Goal: Information Seeking & Learning: Learn about a topic

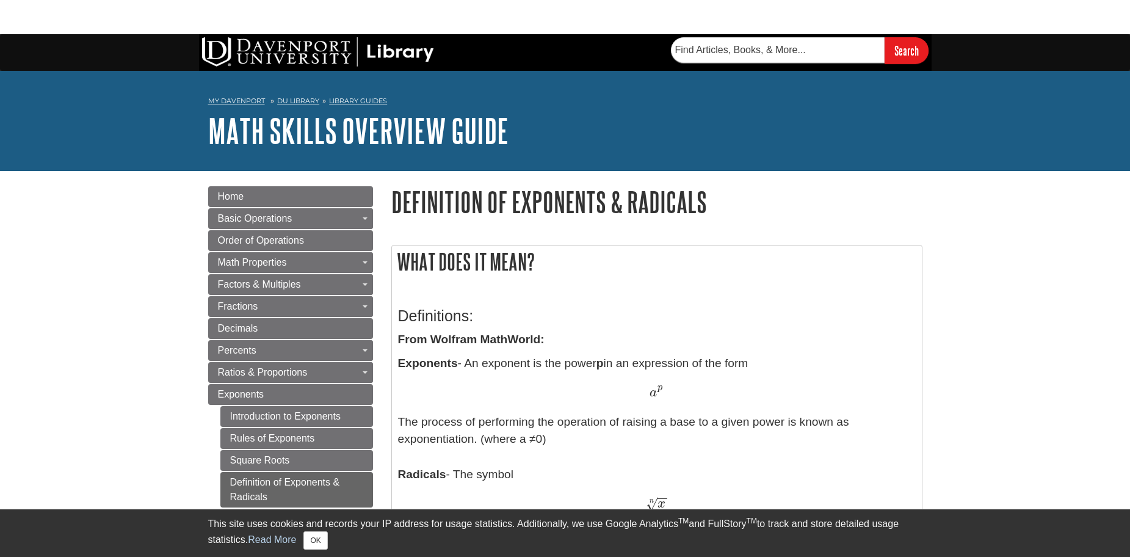
type input "Buscar"
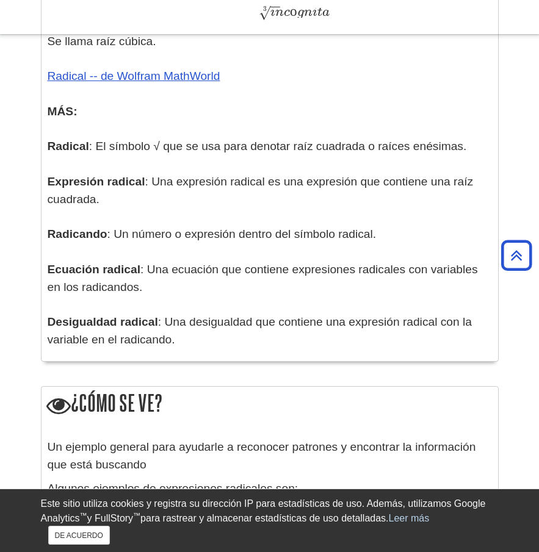
scroll to position [1892, 0]
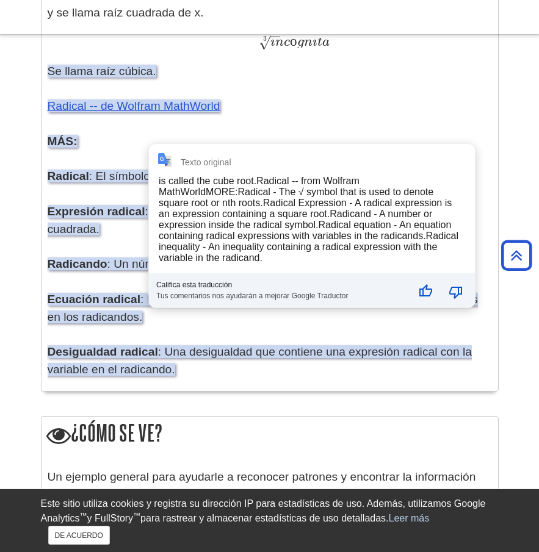
click at [156, 172] on div "Texto original is called the cube root.Radical -- from Wolfram MathWorldMORE:Ra…" at bounding box center [312, 226] width 326 height 164
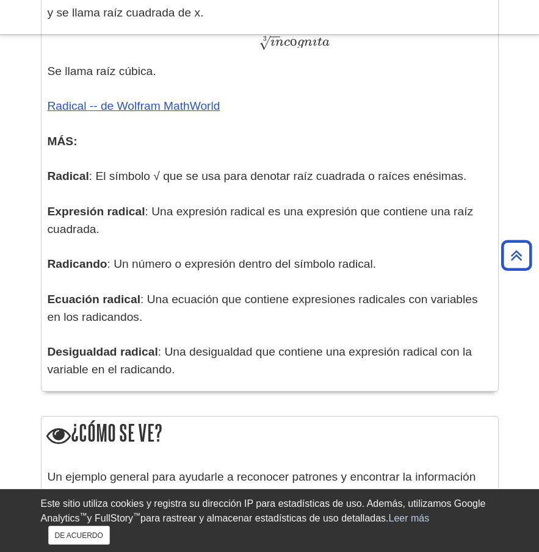
click at [269, 115] on p "Exponentes - Un exponente es la potencia p en una expresión de la forma a pag a…" at bounding box center [270, 4] width 444 height 750
drag, startPoint x: 165, startPoint y: 174, endPoint x: 155, endPoint y: 174, distance: 9.8
click at [155, 174] on font ": El símbolo √ que se usa para denotar raíz cuadrada o raíces enésimas." at bounding box center [277, 176] width 377 height 13
drag, startPoint x: 126, startPoint y: 179, endPoint x: 162, endPoint y: 174, distance: 37.0
click at [162, 174] on font ": El símbolo √ que se usa para denotar raíz cuadrada o raíces enésimas." at bounding box center [277, 176] width 377 height 13
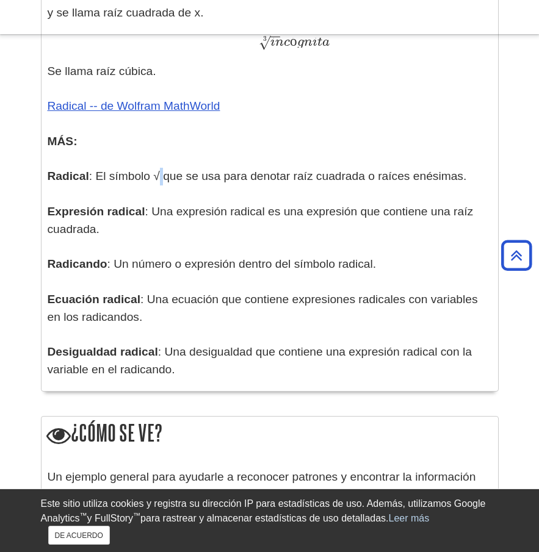
copy font "√"
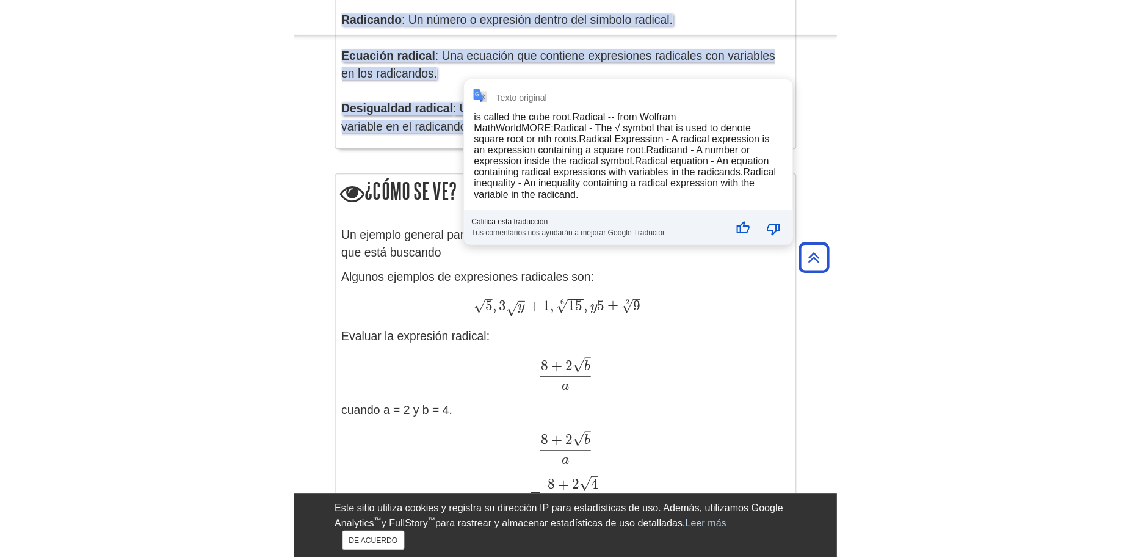
scroll to position [2197, 0]
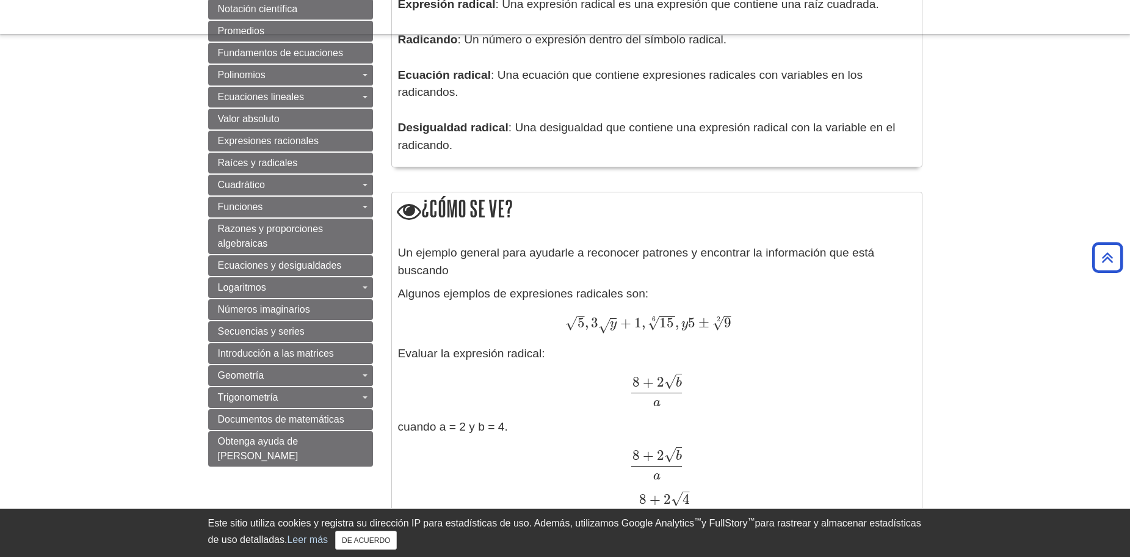
scroll to position [916, 0]
click at [497, 254] on font "Un ejemplo general para ayudarle a reconocer patrones y encontrar la informació…" at bounding box center [636, 260] width 477 height 31
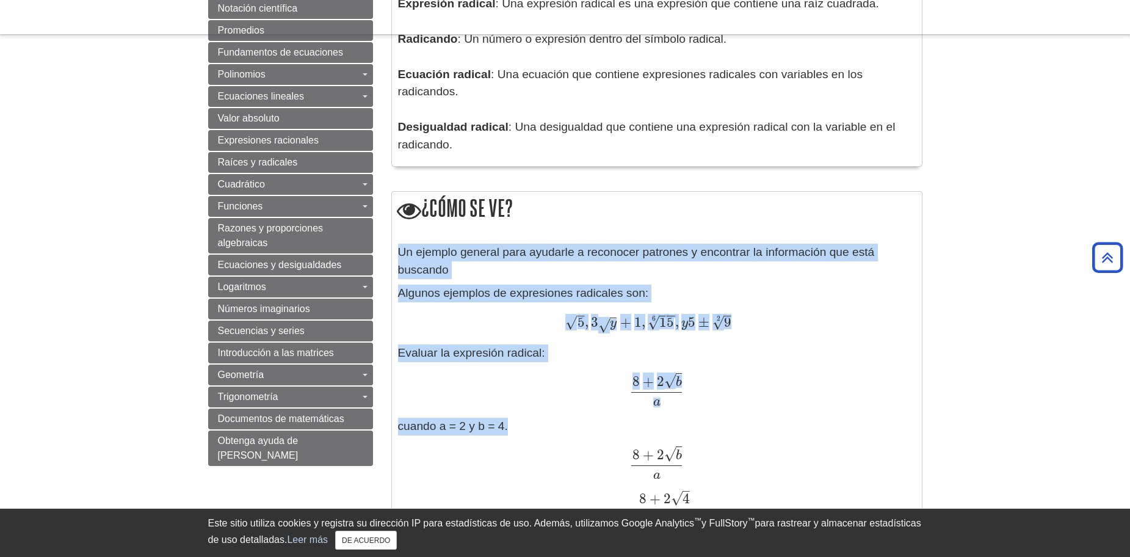
drag, startPoint x: 396, startPoint y: 245, endPoint x: 692, endPoint y: 400, distance: 333.9
click at [691, 407] on div "Un ejemplo general para ayudarle a reconocer patrones y encontrar la informació…" at bounding box center [657, 445] width 530 height 417
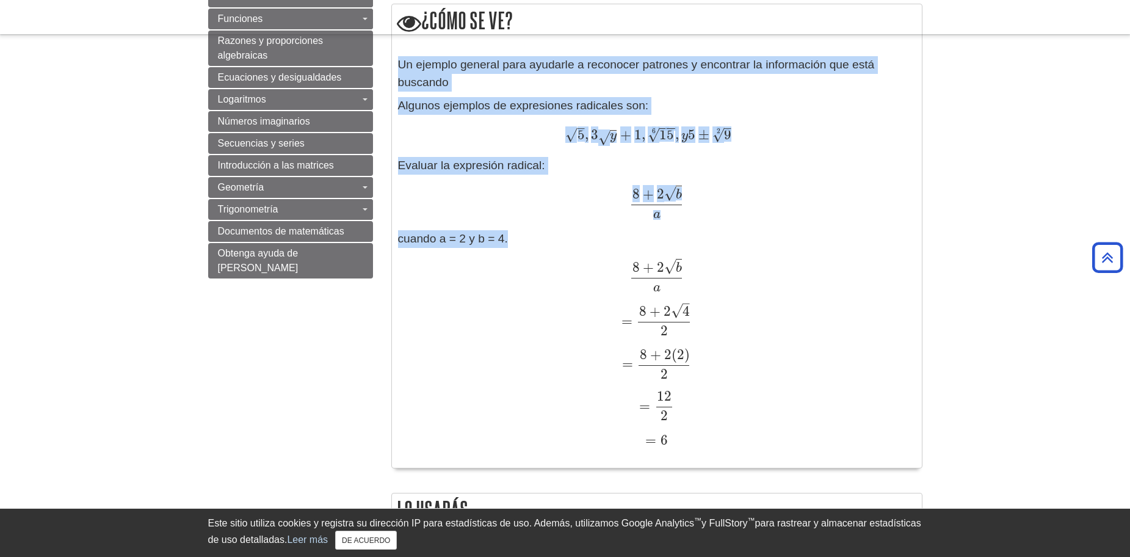
scroll to position [1099, 0]
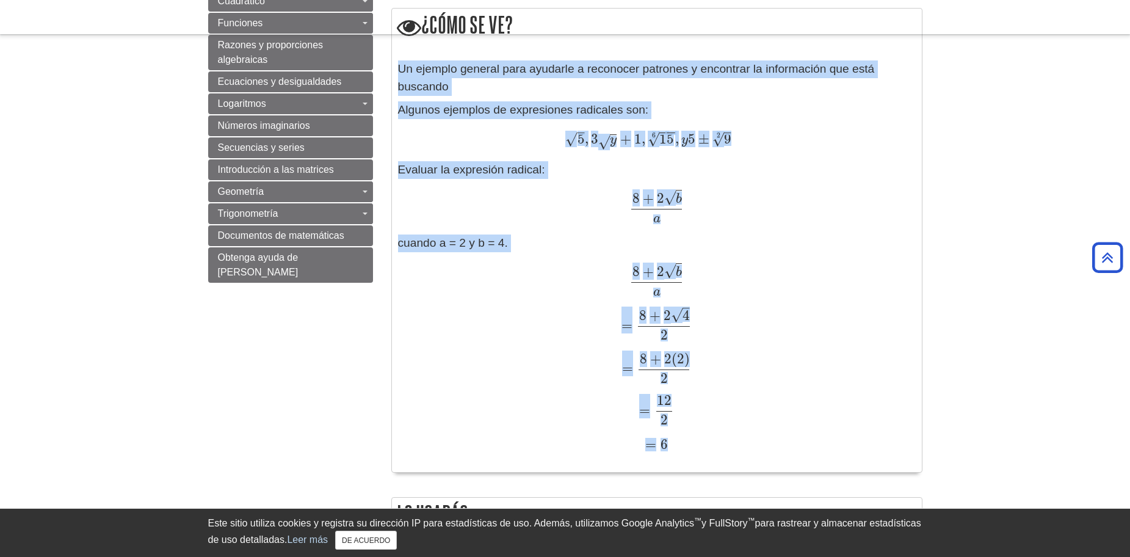
drag, startPoint x: 679, startPoint y: 425, endPoint x: 397, endPoint y: 51, distance: 468.5
click at [397, 51] on div "¿Cómo se ve? Un ejemplo general para ayudarle a reconocer patrones y encontrar …" at bounding box center [656, 240] width 531 height 464
copy div "Un ejemplo general para ayudarle a reconocer patrones y encontrar la informació…"
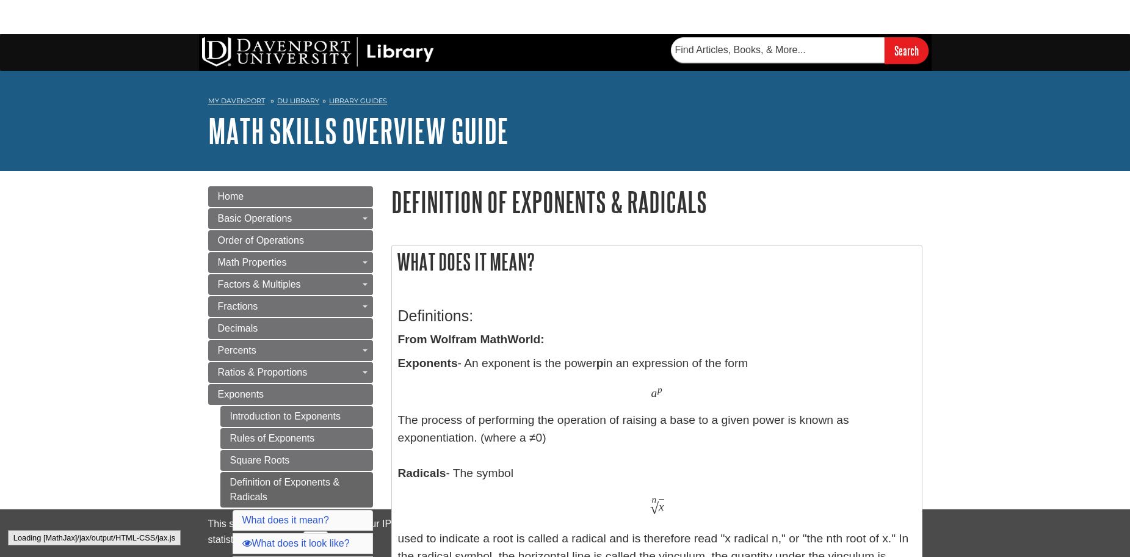
type input "Buscar"
